Goal: Information Seeking & Learning: Learn about a topic

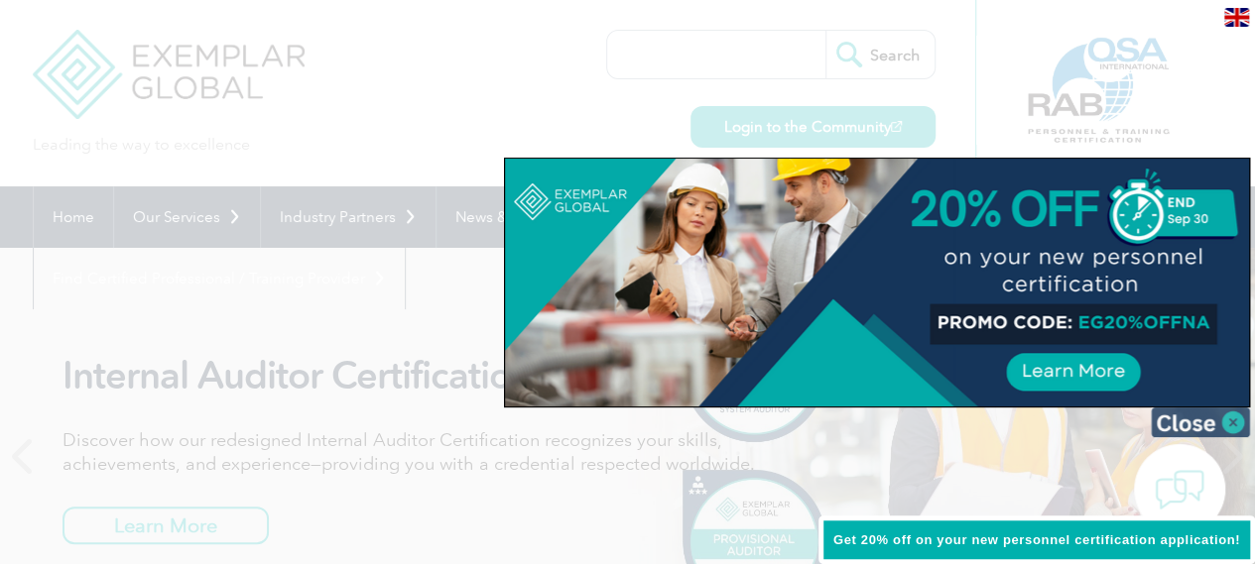
click at [1173, 416] on img at bounding box center [1199, 423] width 99 height 30
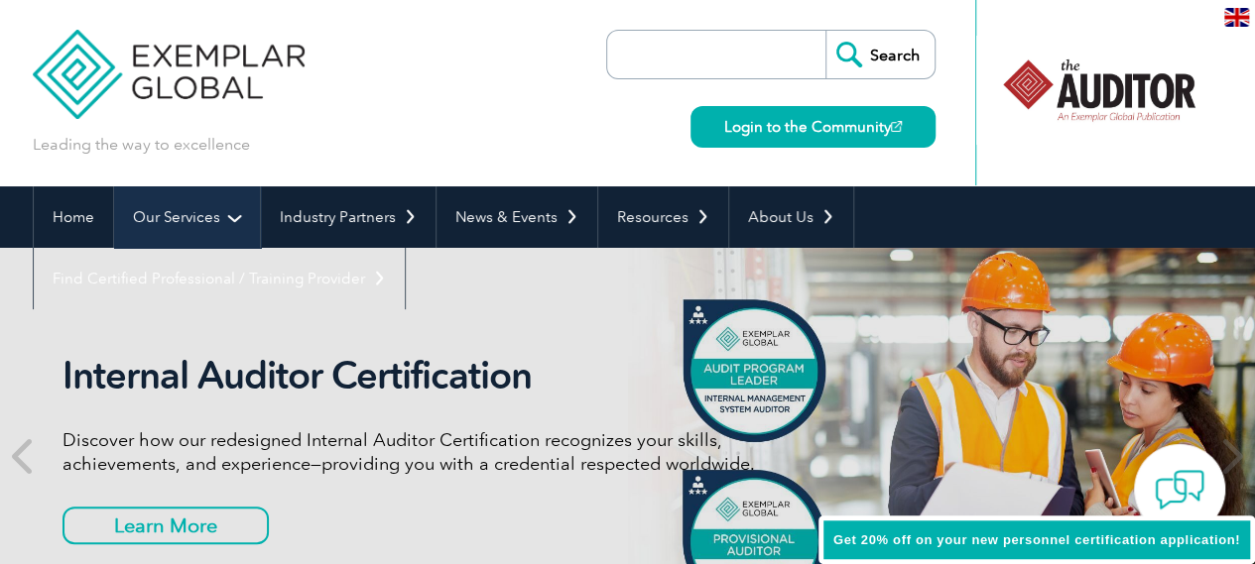
click at [178, 218] on link "Our Services" at bounding box center [187, 216] width 146 height 61
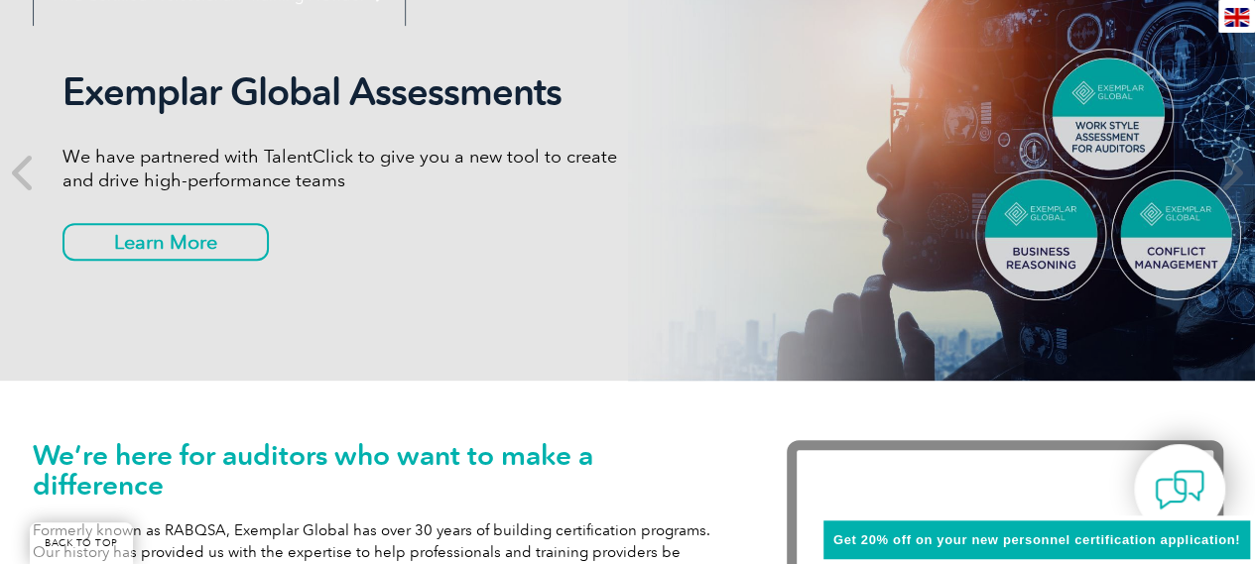
scroll to position [198, 0]
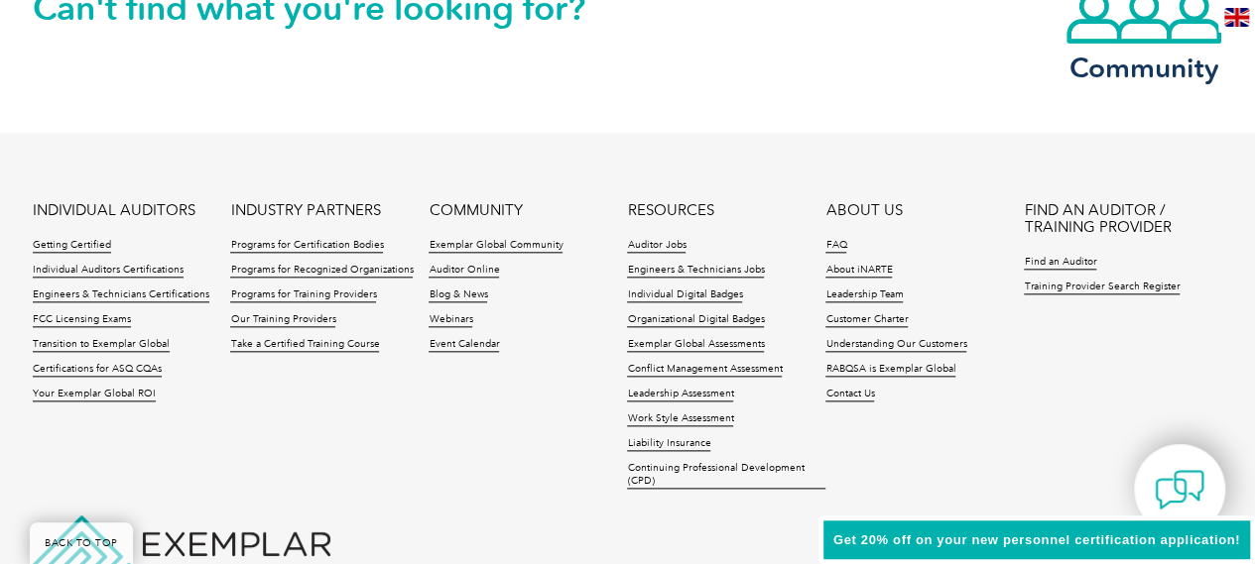
scroll to position [4865, 0]
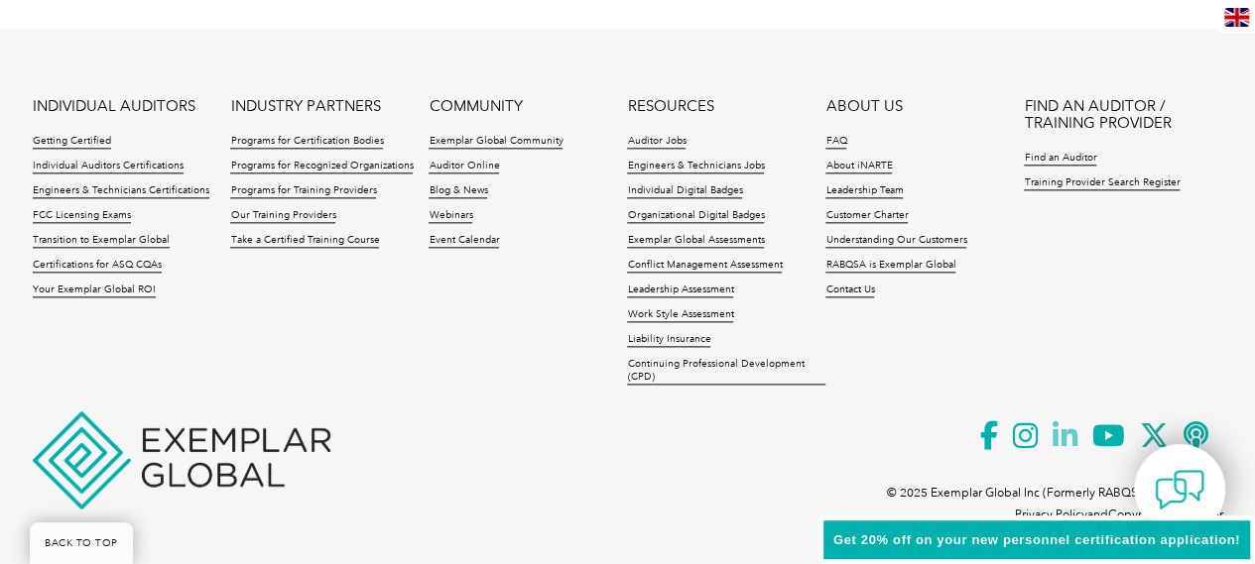
click at [1063, 431] on icon at bounding box center [1072, 436] width 40 height 49
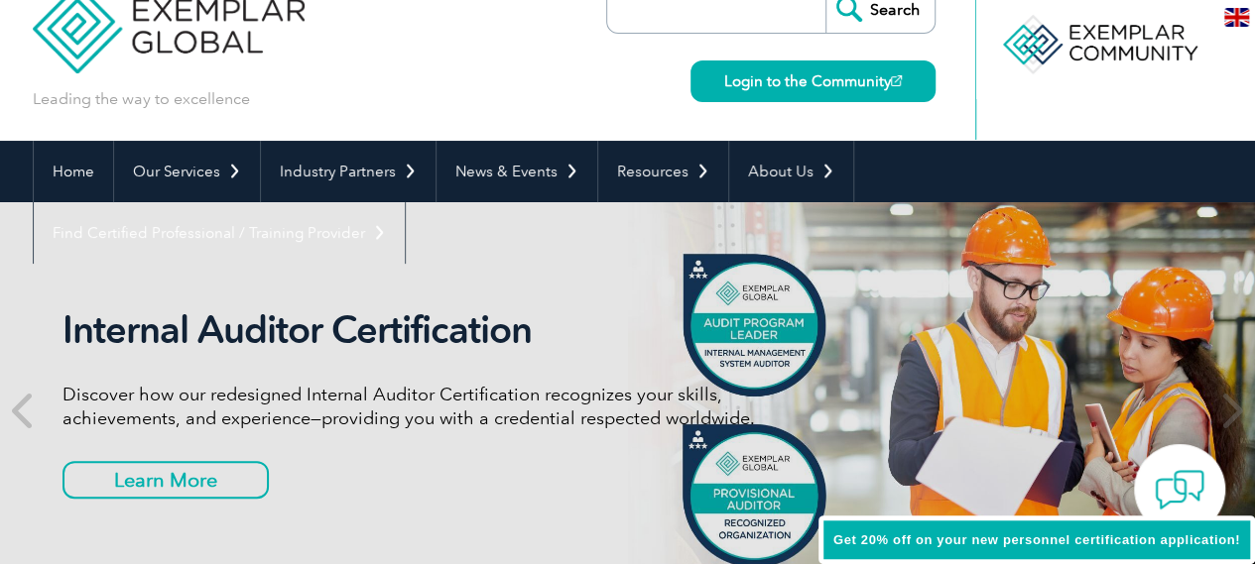
scroll to position [0, 0]
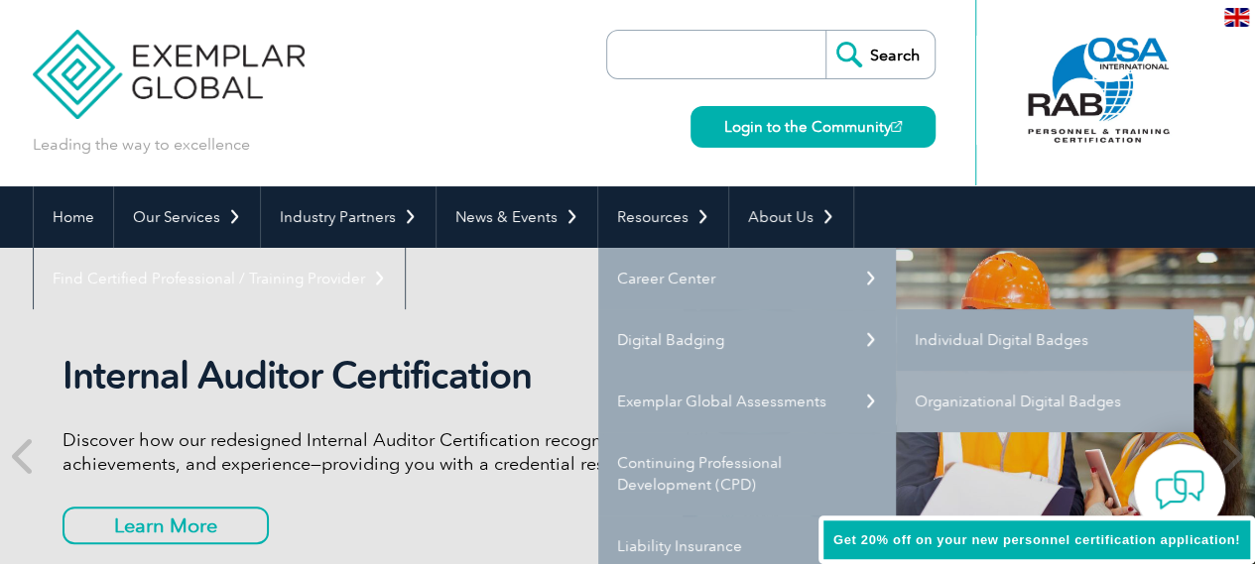
click at [1010, 333] on link "Individual Digital Badges" at bounding box center [1045, 339] width 298 height 61
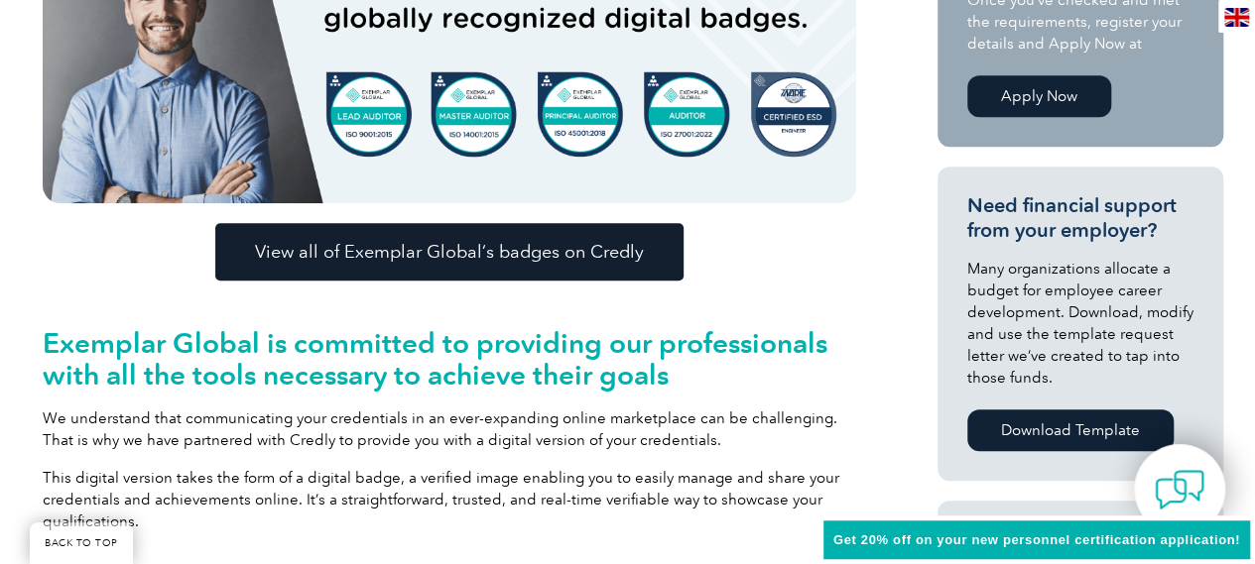
scroll to position [573, 0]
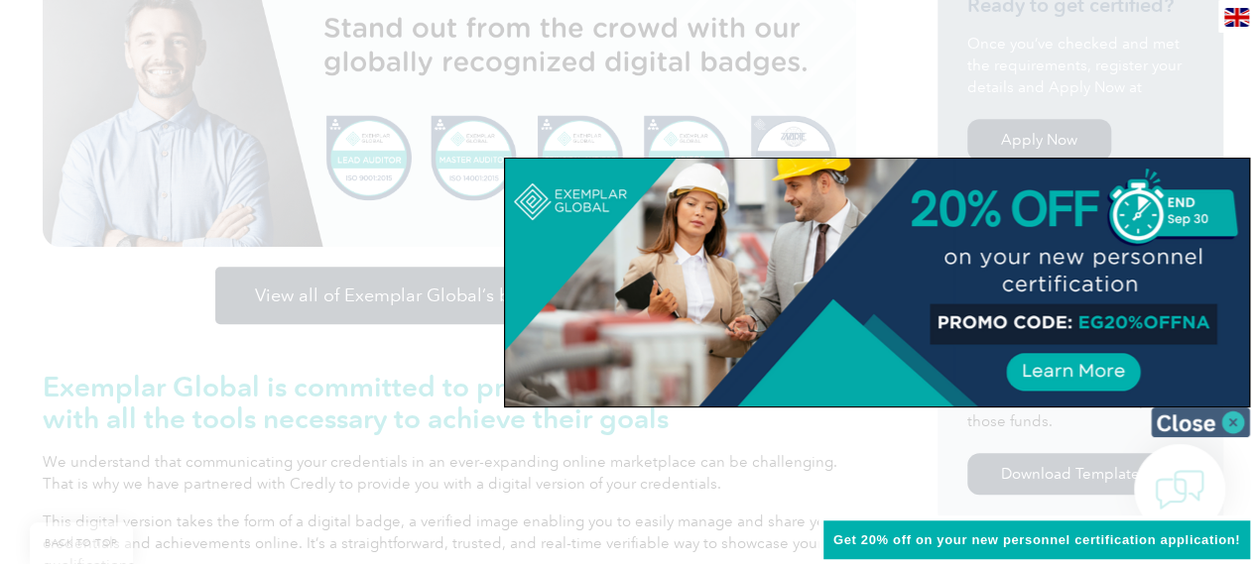
click at [1237, 418] on img at bounding box center [1199, 423] width 99 height 30
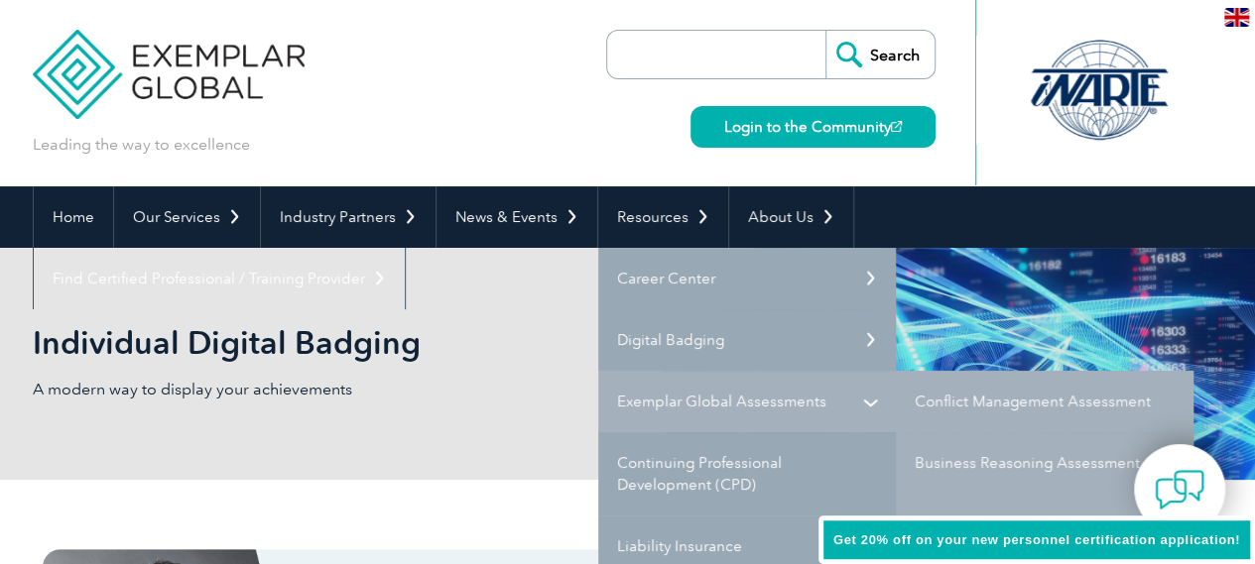
scroll to position [99, 0]
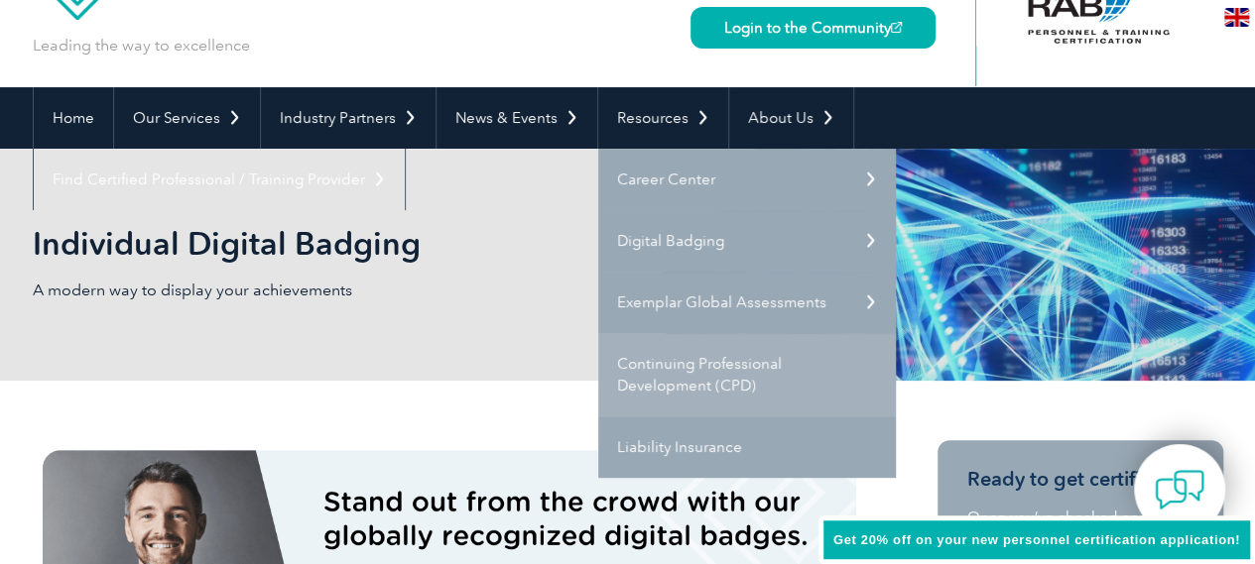
click at [636, 364] on link "Continuing Professional Development (CPD)" at bounding box center [747, 374] width 298 height 83
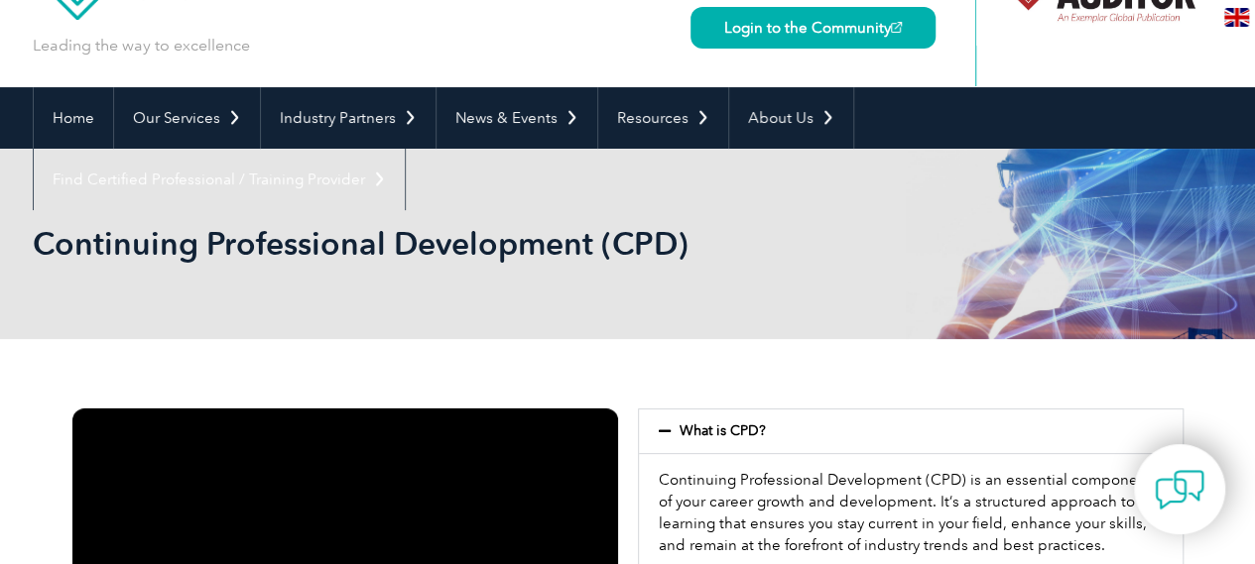
scroll to position [99, 0]
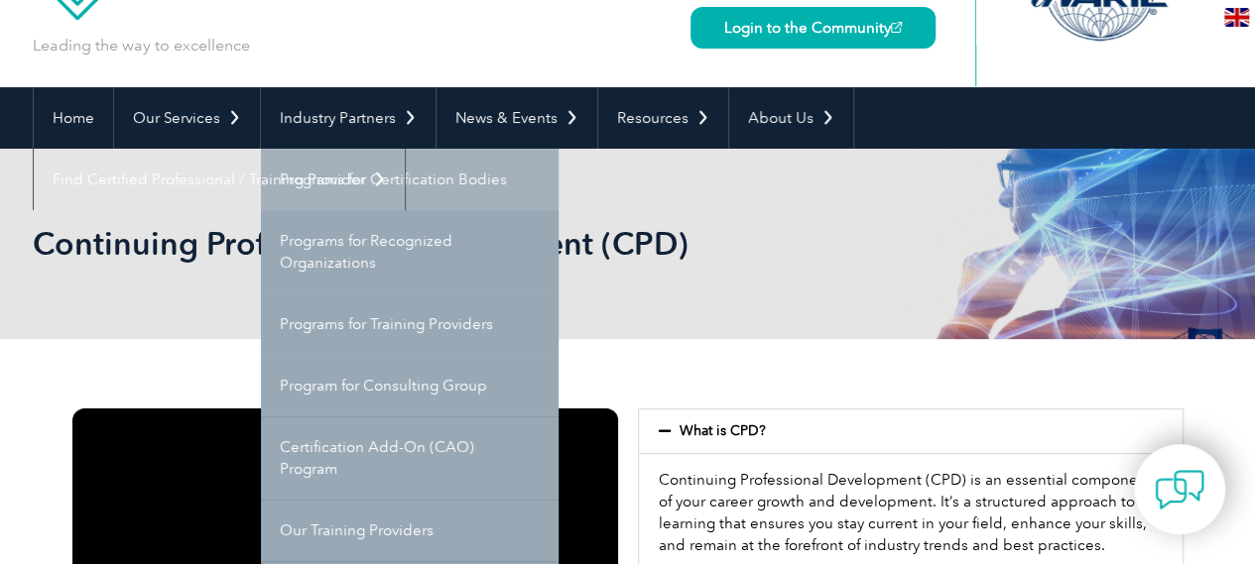
click at [342, 183] on link "Programs for Certification Bodies" at bounding box center [410, 179] width 298 height 61
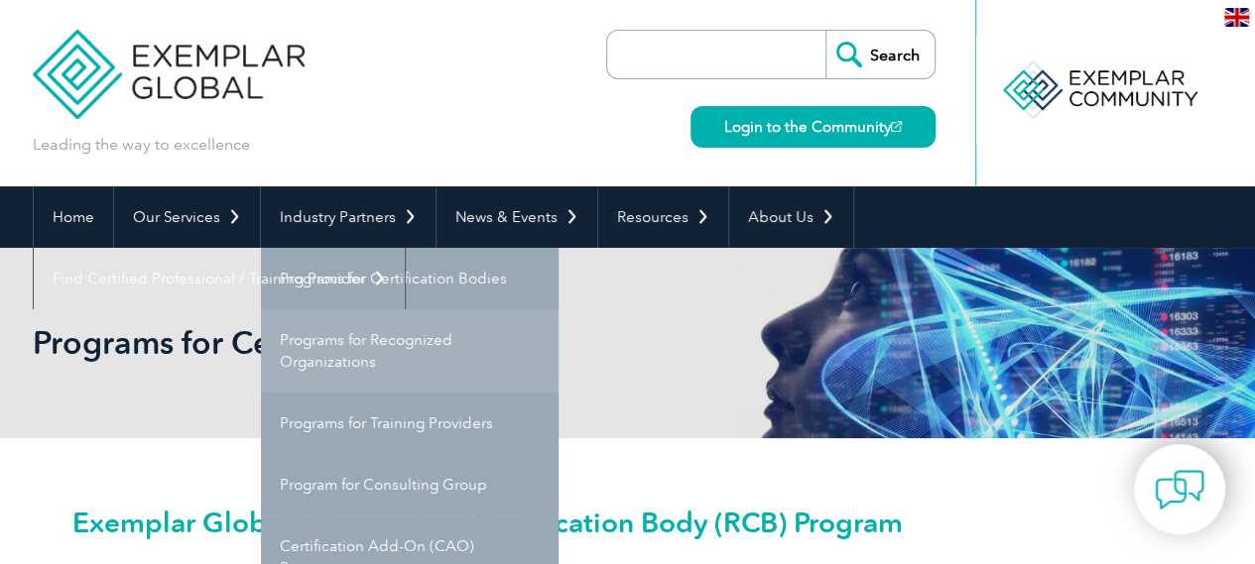
click at [338, 357] on link "Programs for Recognized Organizations" at bounding box center [410, 350] width 298 height 83
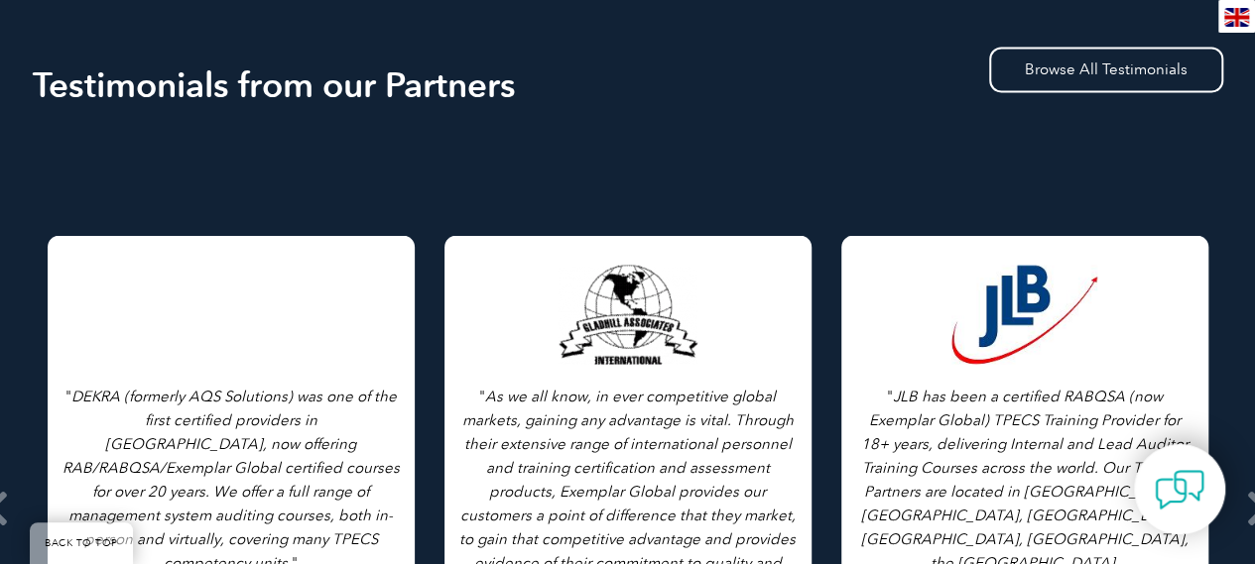
scroll to position [1785, 0]
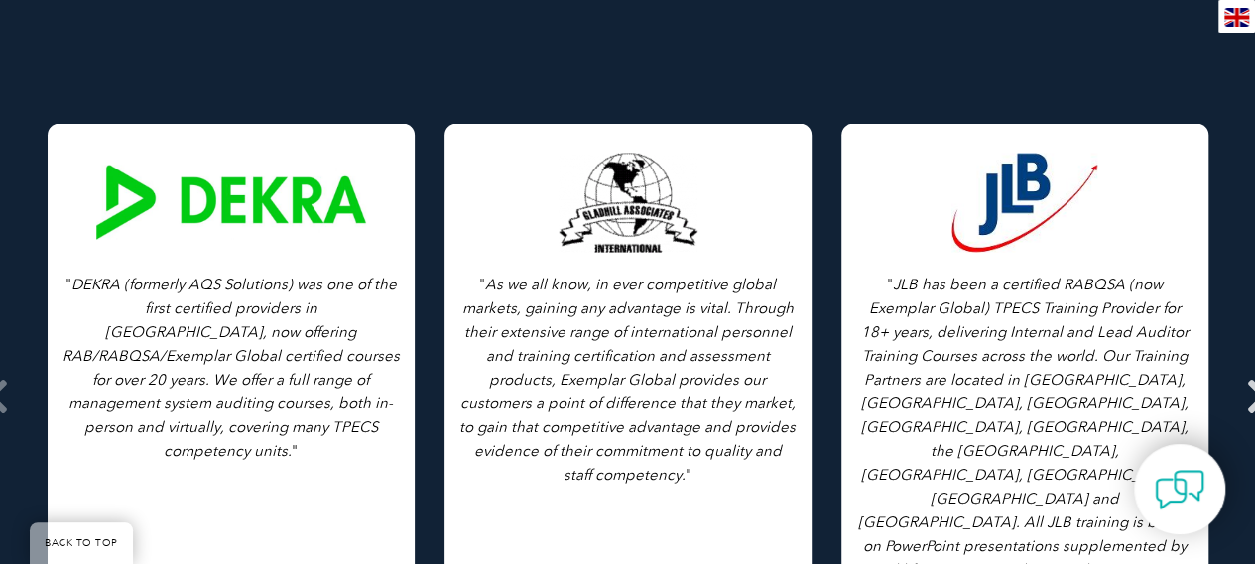
click at [1244, 368] on span at bounding box center [1258, 396] width 49 height 744
click at [1252, 396] on icon at bounding box center [1258, 396] width 25 height 0
click at [1244, 385] on span at bounding box center [1258, 396] width 49 height 744
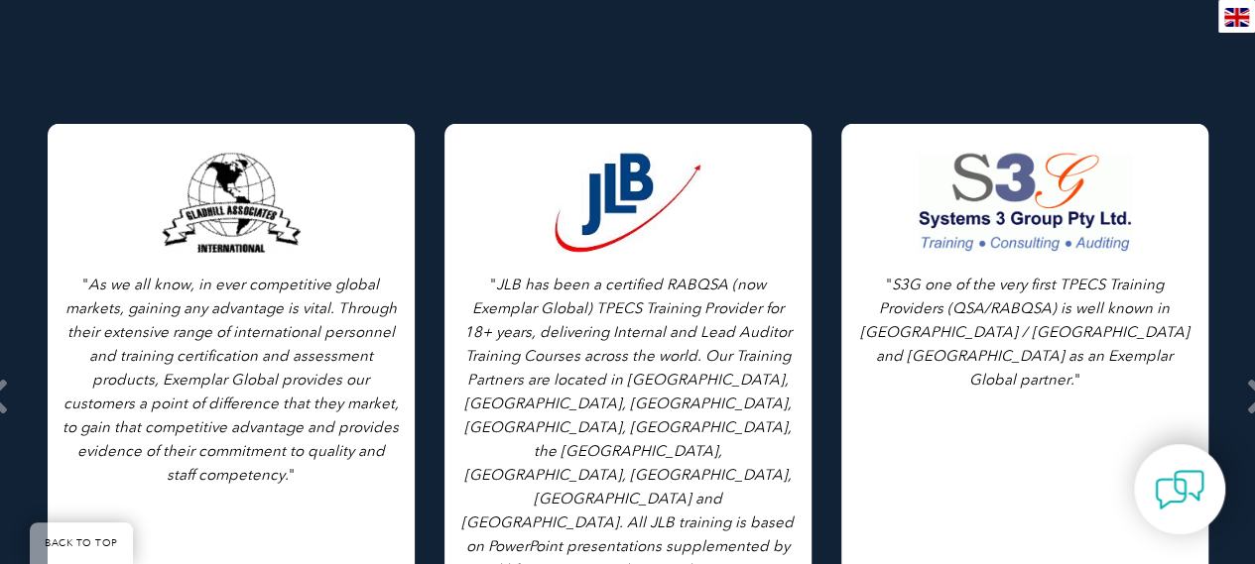
drag, startPoint x: 0, startPoint y: 342, endPoint x: -10, endPoint y: 456, distance: 114.5
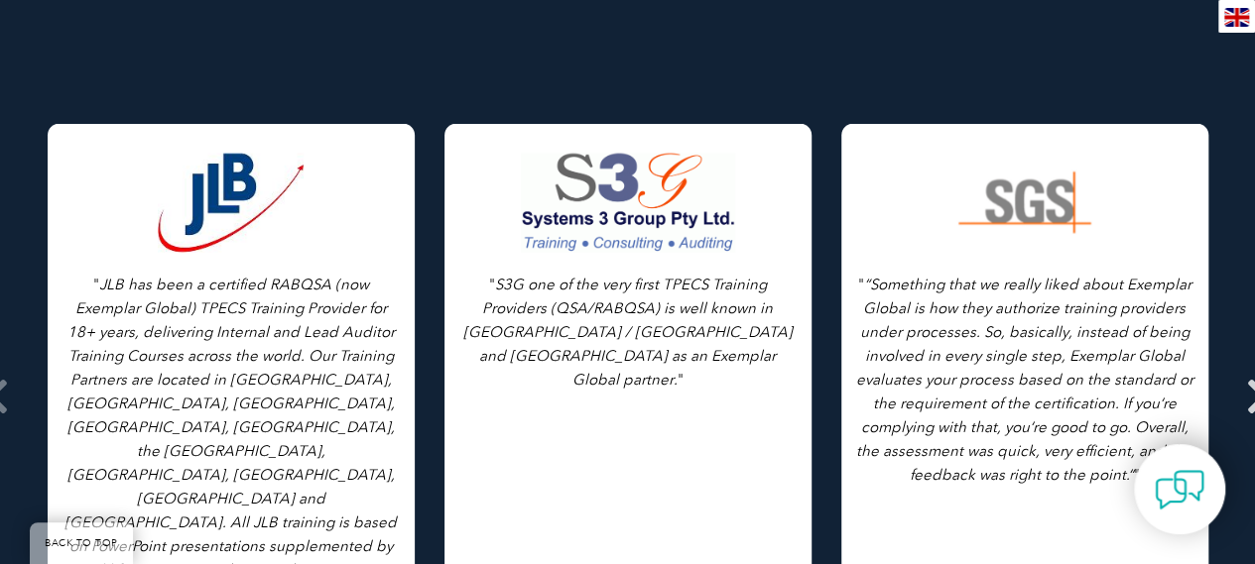
click at [1244, 371] on span at bounding box center [1258, 396] width 49 height 744
click at [1250, 396] on icon at bounding box center [1258, 396] width 25 height 0
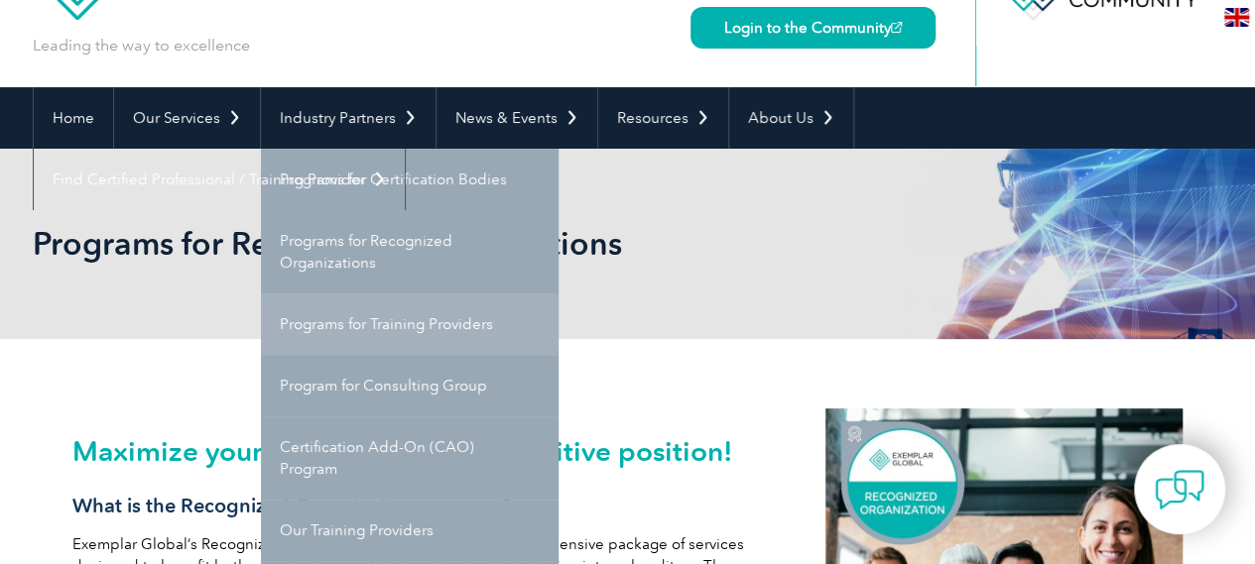
scroll to position [298, 0]
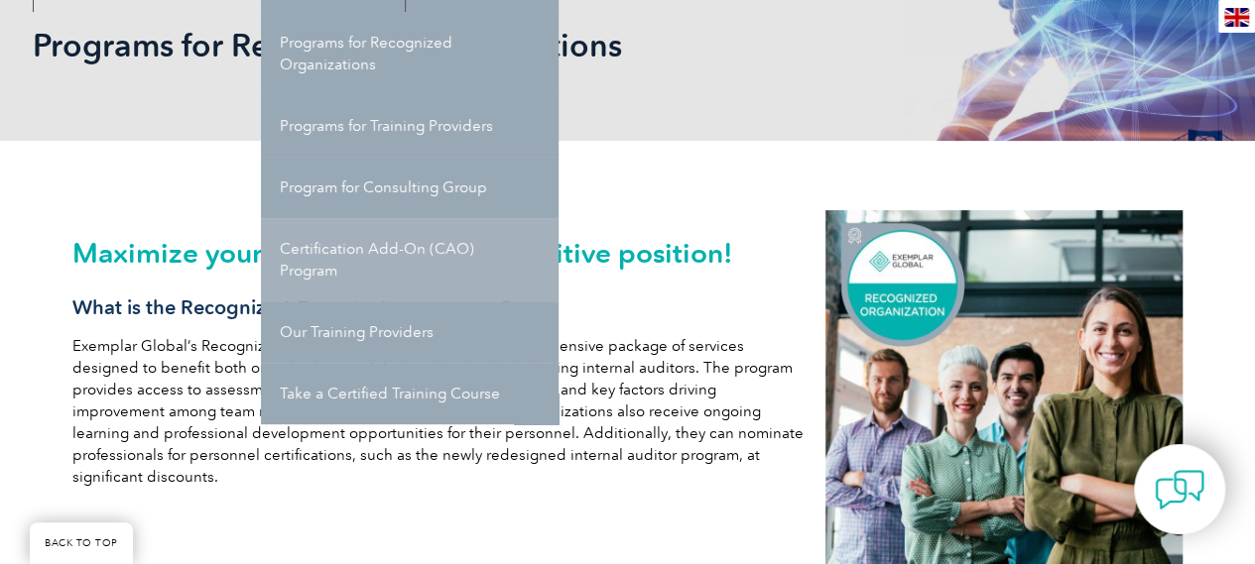
click at [388, 256] on link "Certification Add-On (CAO) Program" at bounding box center [410, 259] width 298 height 83
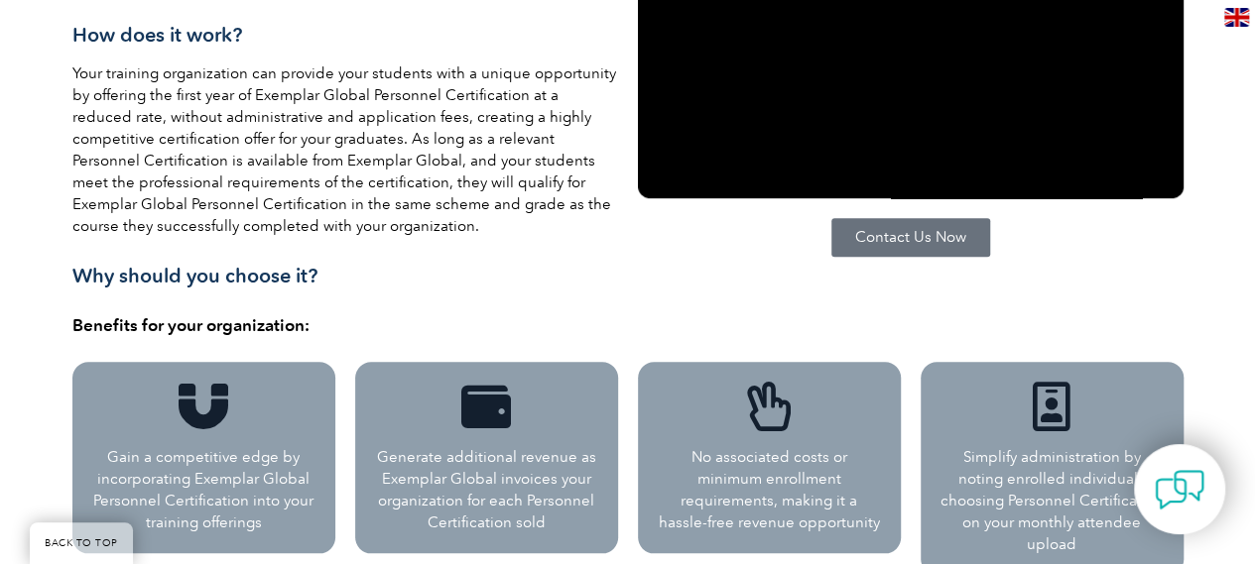
scroll to position [774, 0]
